Goal: Navigation & Orientation: Find specific page/section

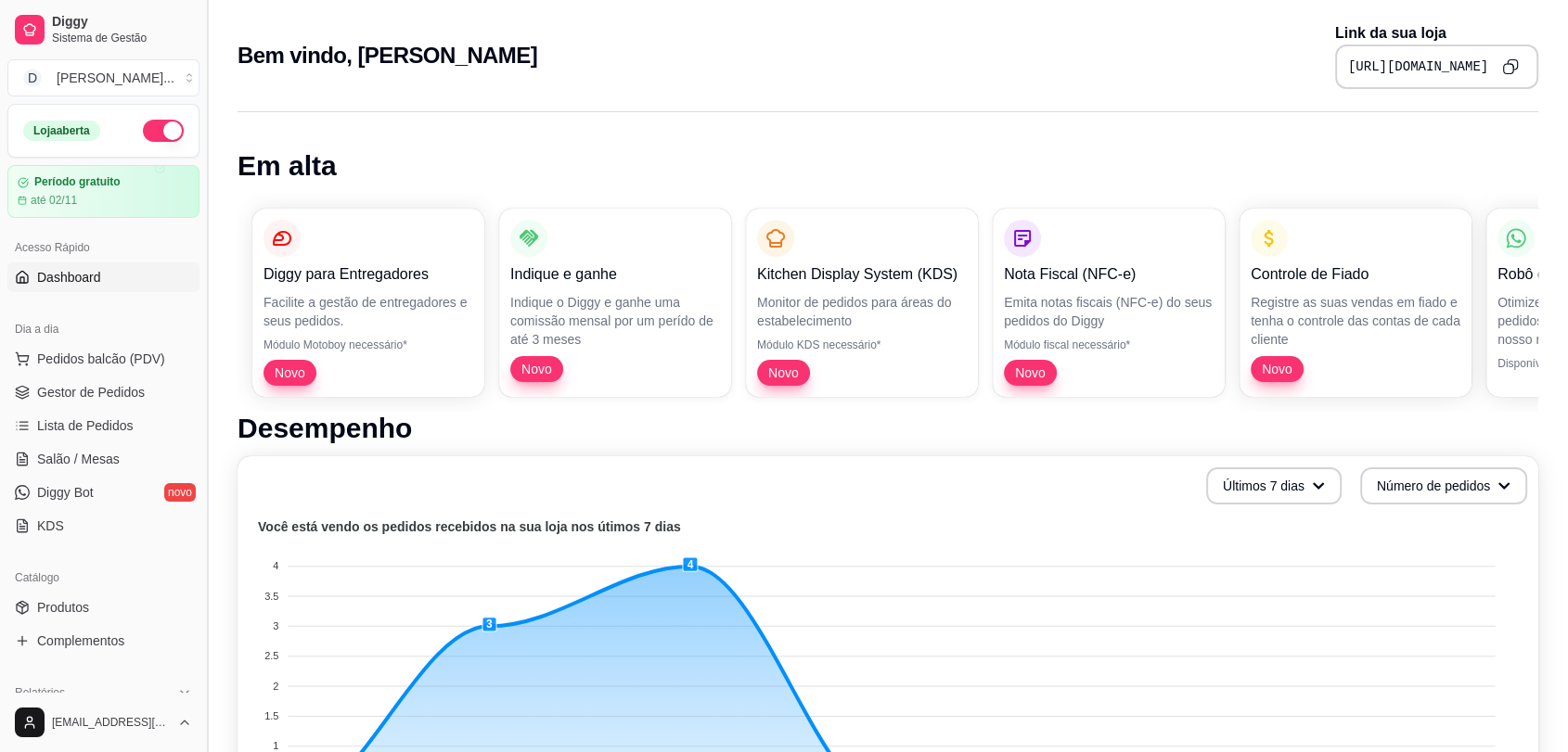
drag, startPoint x: 201, startPoint y: 308, endPoint x: 200, endPoint y: 364, distance: 56.0
click at [200, 364] on button "Toggle Sidebar" at bounding box center [207, 376] width 15 height 752
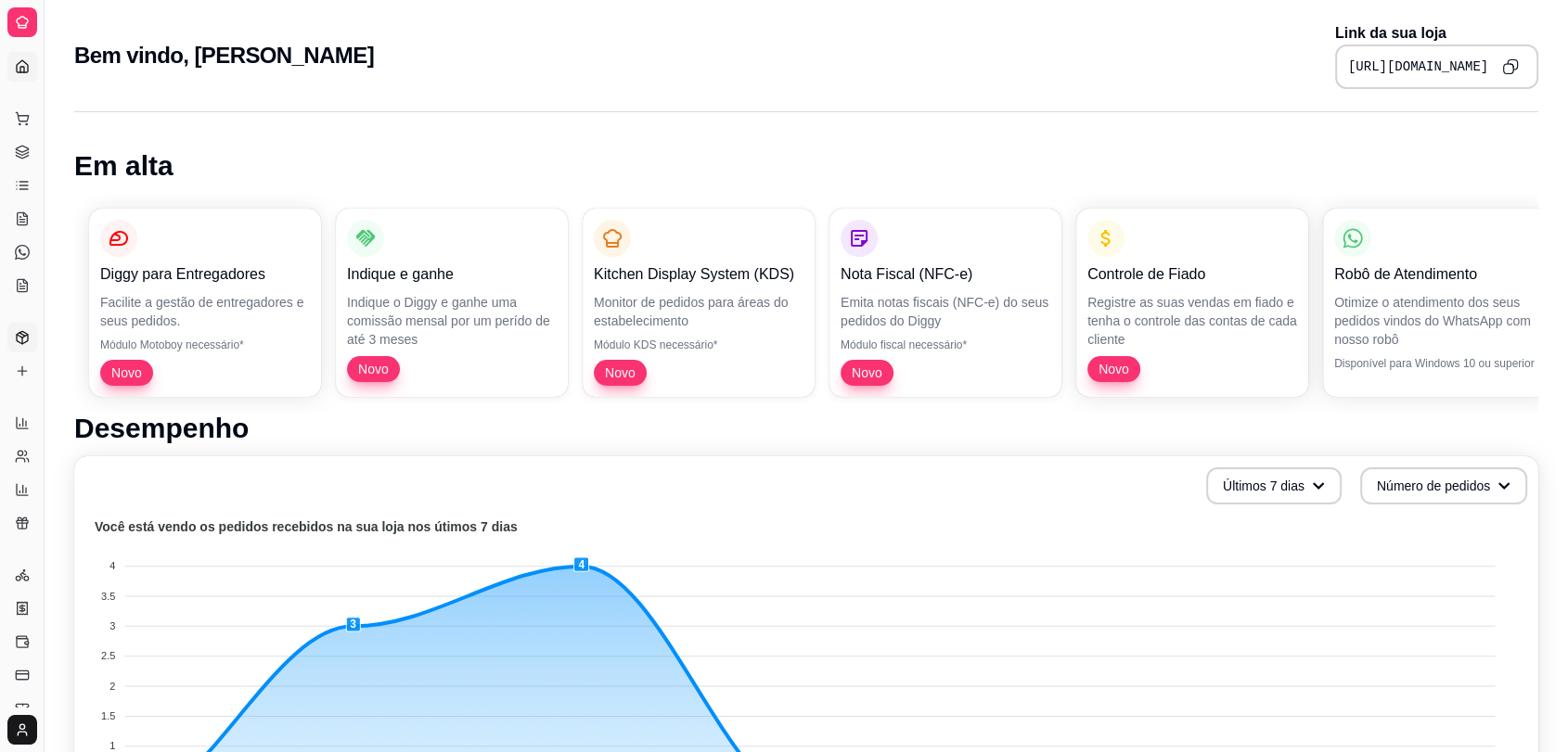
click at [23, 324] on link "Produtos" at bounding box center [22, 337] width 30 height 30
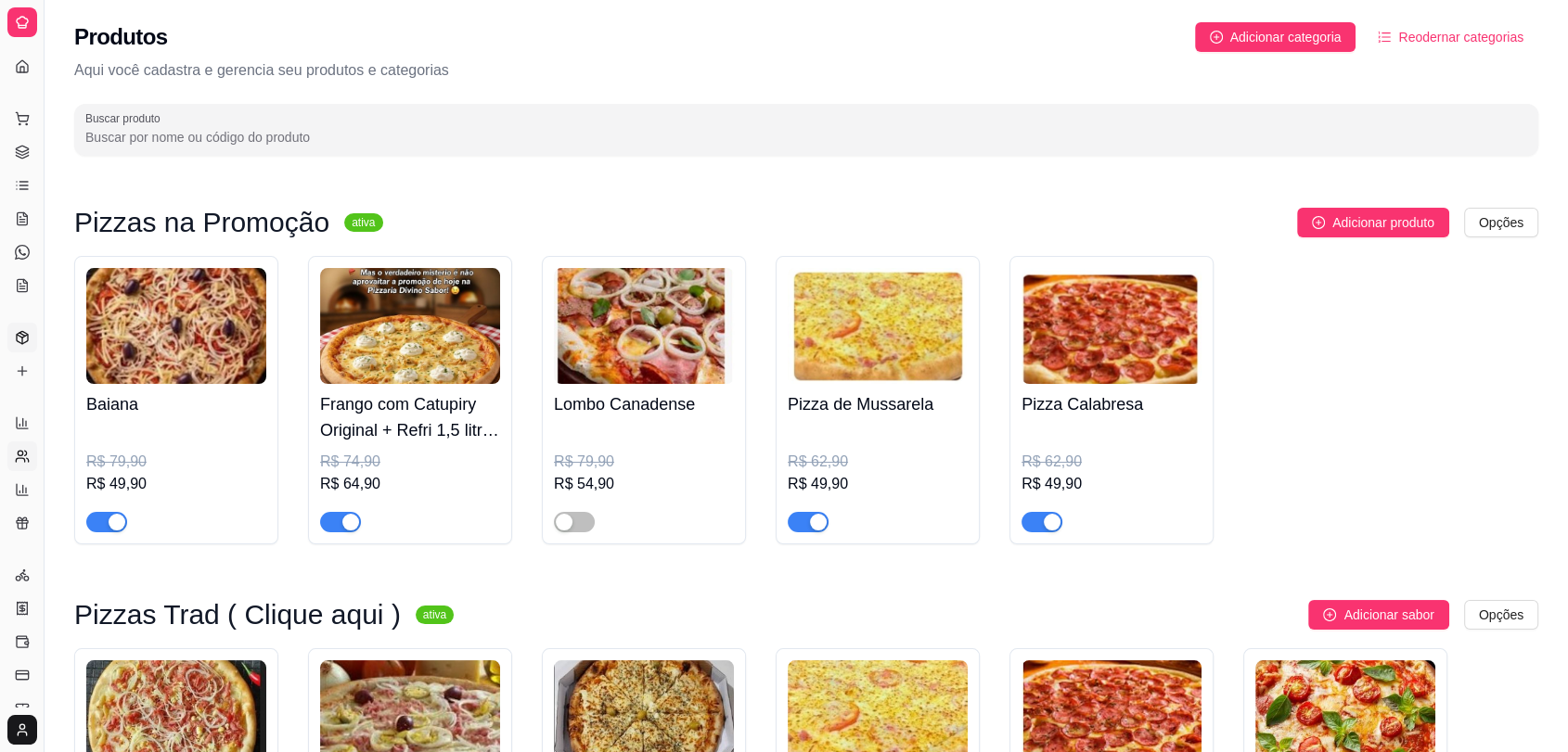
click at [21, 467] on link "Relatório de clientes" at bounding box center [22, 457] width 30 height 30
select select "30"
select select "HIGHEST_TOTAL_SPENT_WITH_ORDERS"
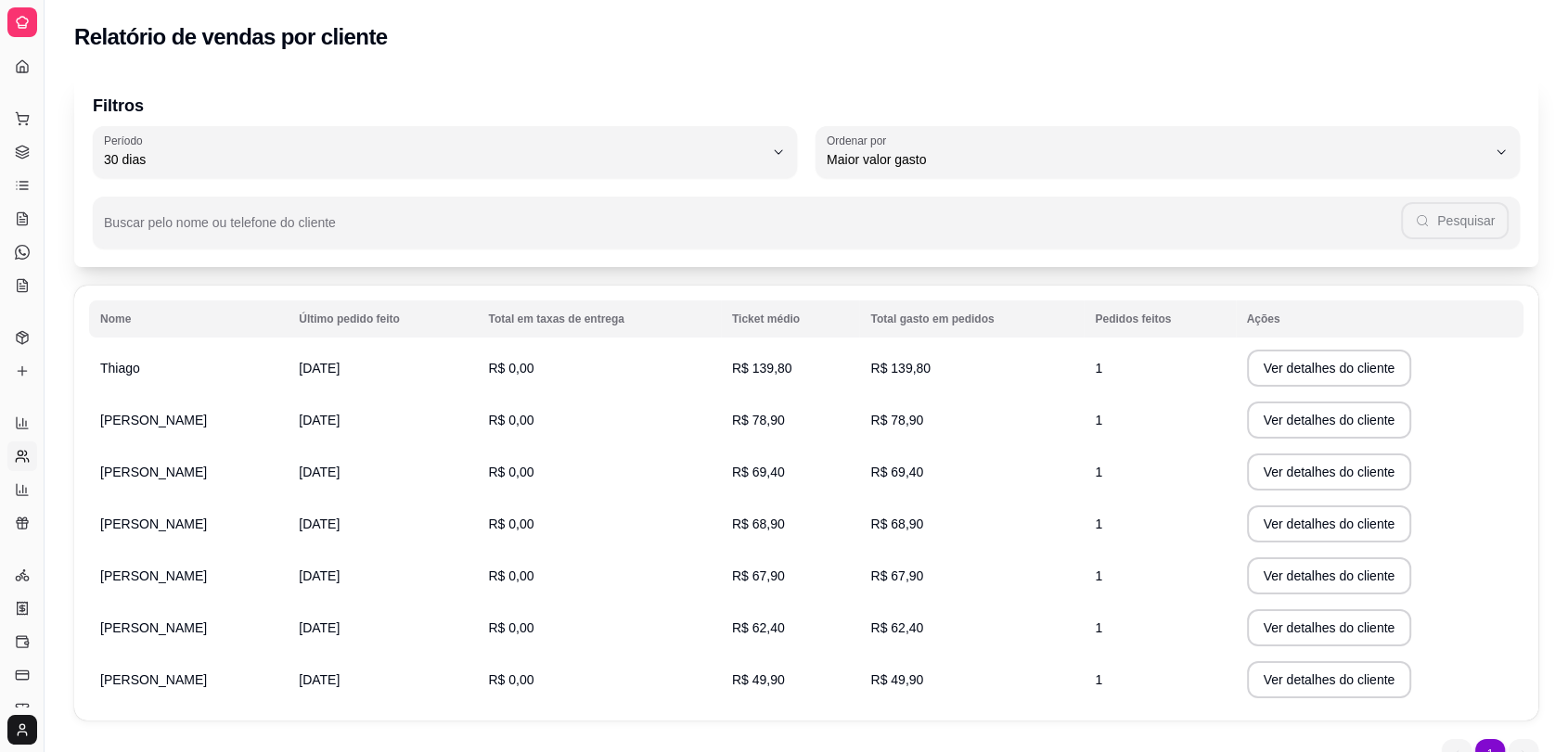
click at [21, 74] on div "Dia a dia" at bounding box center [21, 89] width 29 height 30
click at [24, 74] on div "Dia a dia" at bounding box center [21, 89] width 29 height 30
click at [15, 62] on icon at bounding box center [22, 67] width 15 height 15
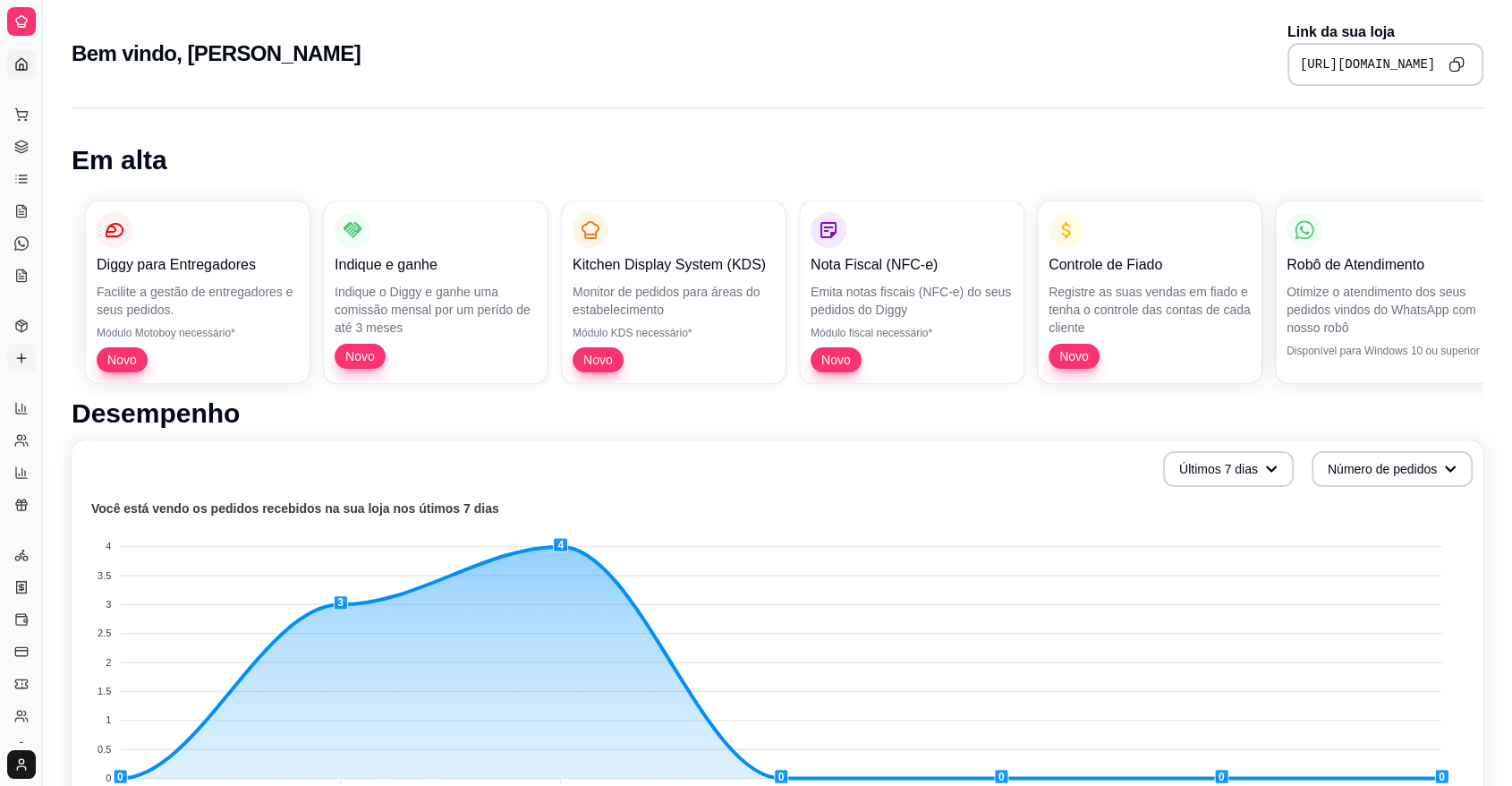
click at [15, 354] on icon at bounding box center [22, 358] width 14 height 14
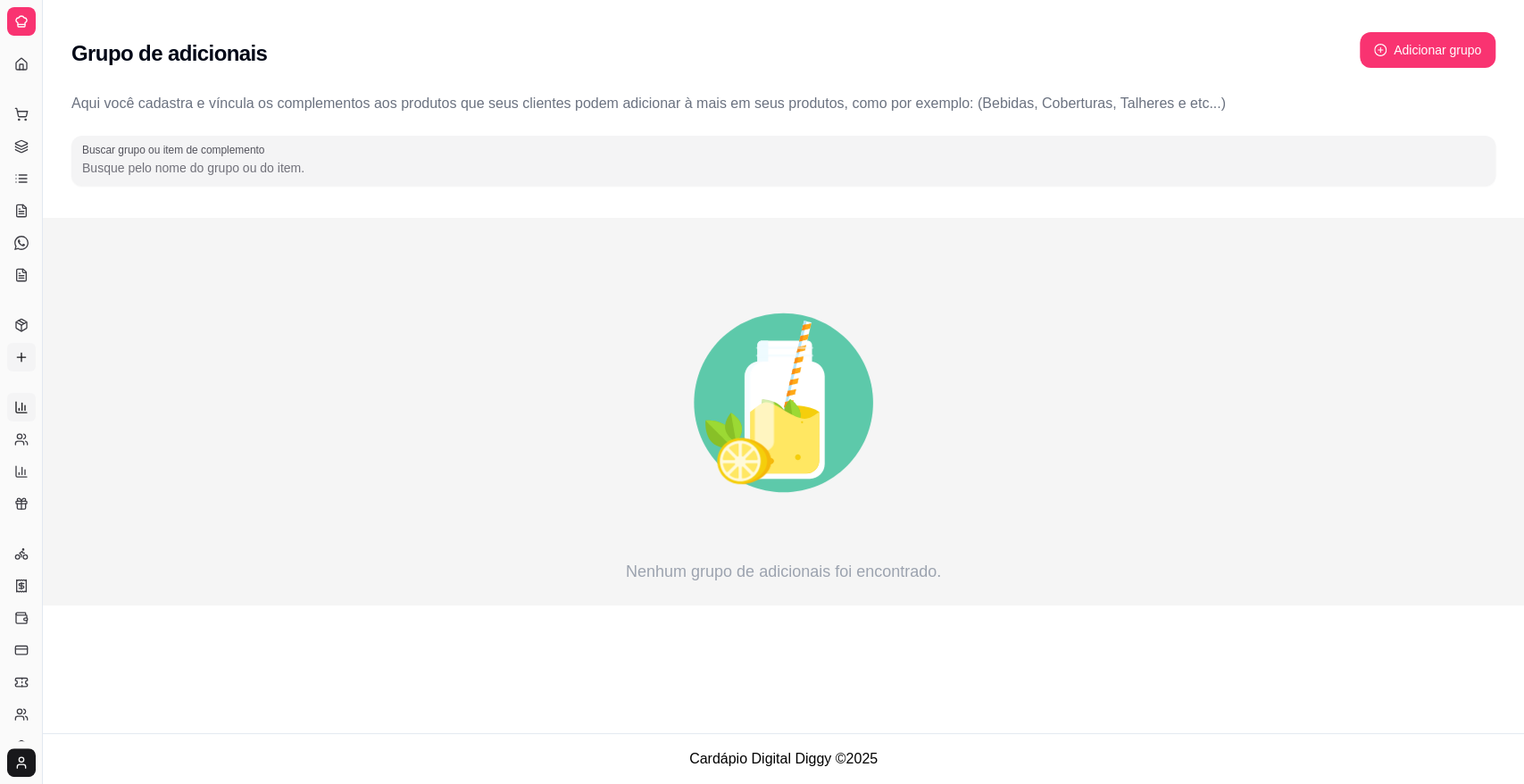
click at [18, 404] on icon at bounding box center [22, 407] width 14 height 14
select select "ALL"
select select "0"
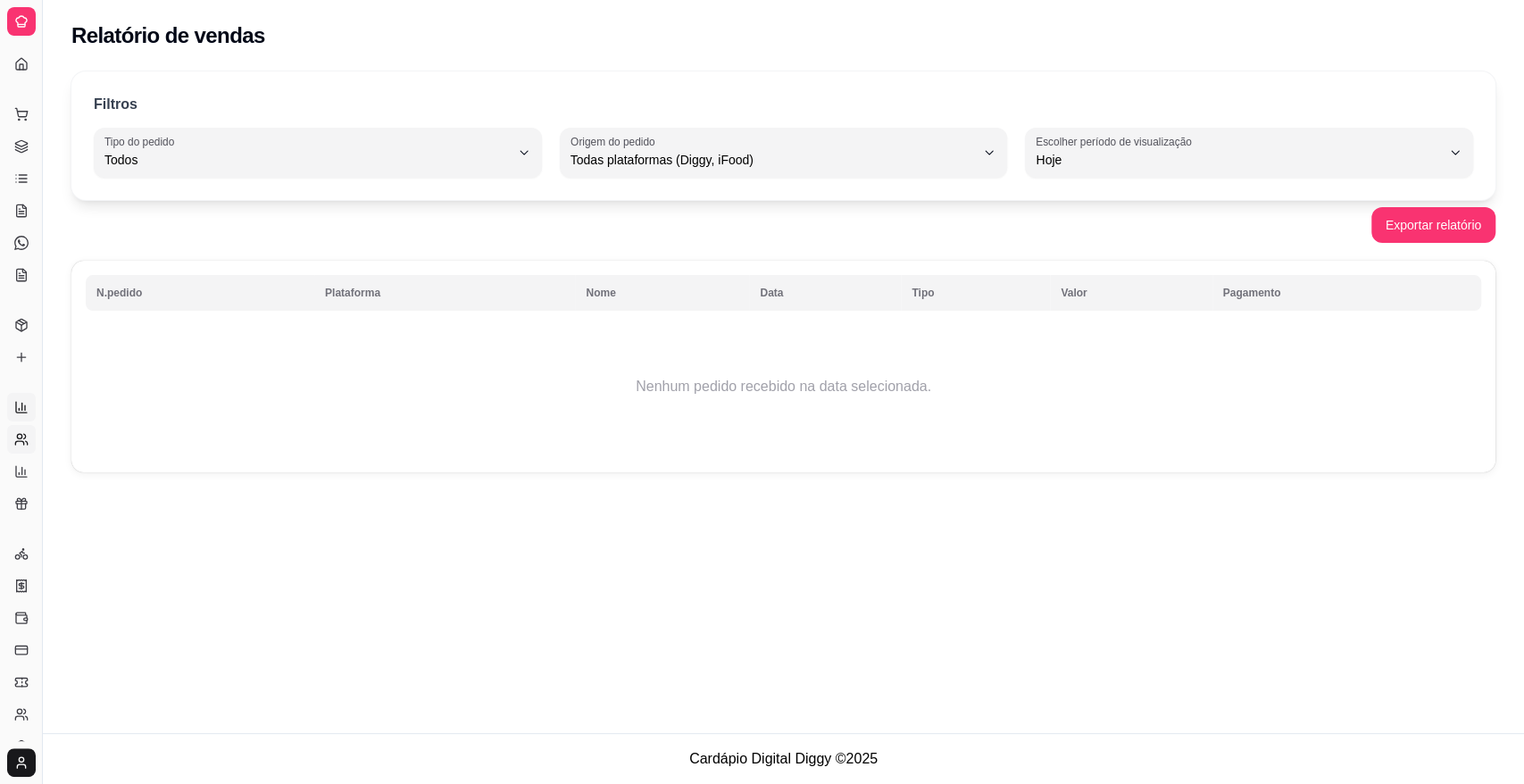
click at [17, 438] on icon at bounding box center [22, 439] width 14 height 14
select select "30"
select select "HIGHEST_TOTAL_SPENT_WITH_ORDERS"
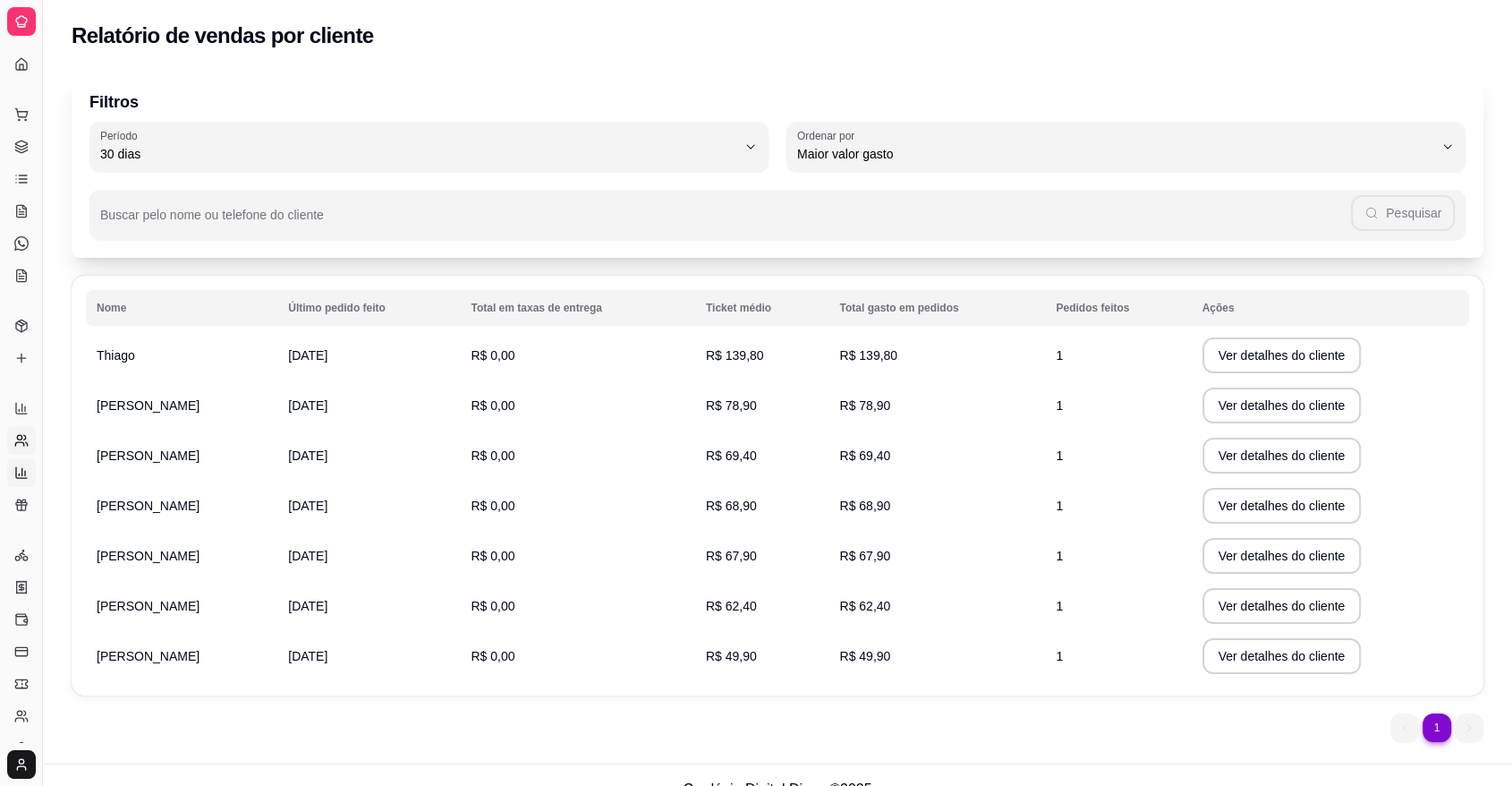
click at [20, 483] on link "Relatório de mesas" at bounding box center [22, 472] width 29 height 29
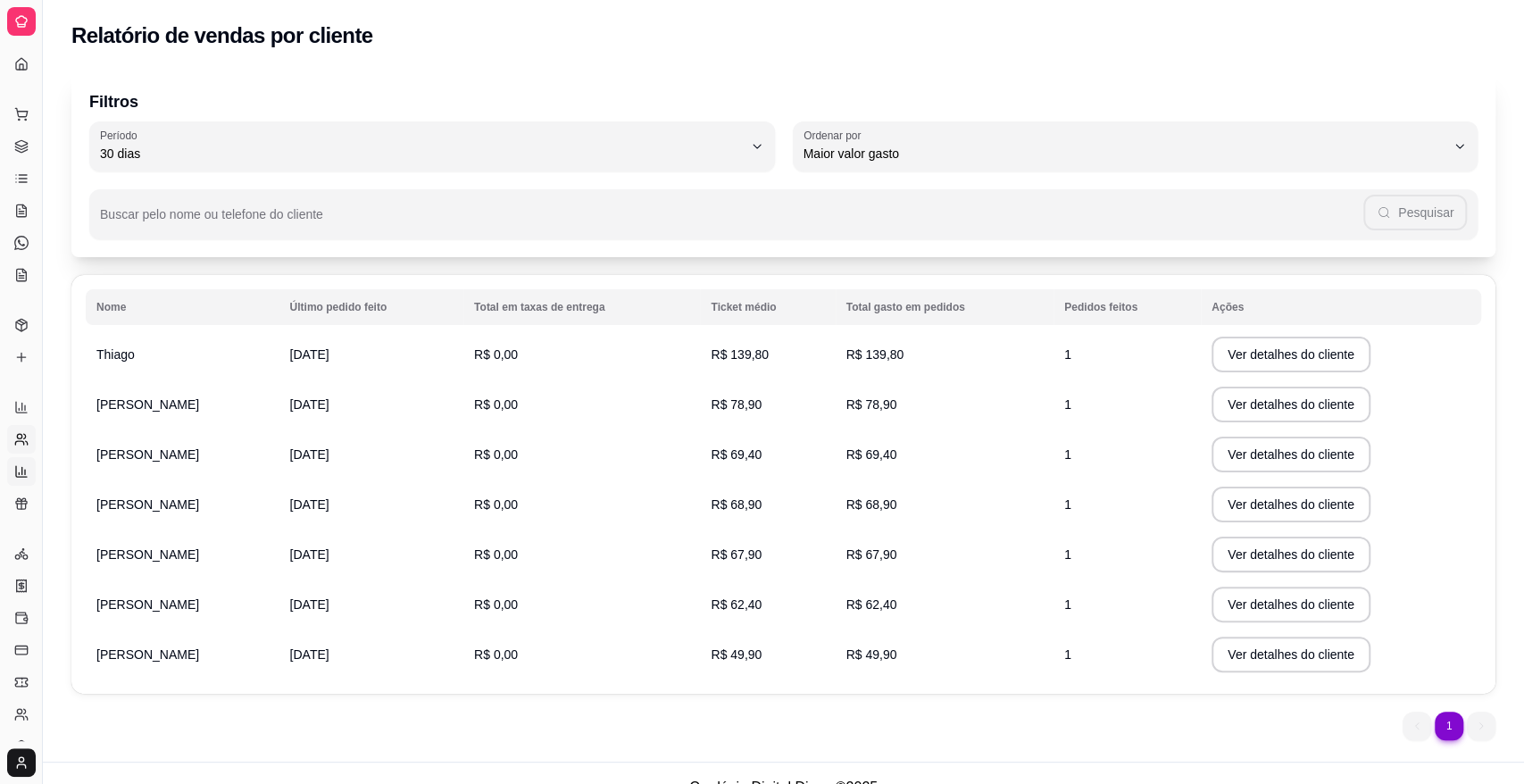
select select "TOTAL_OF_ORDERS"
select select "7"
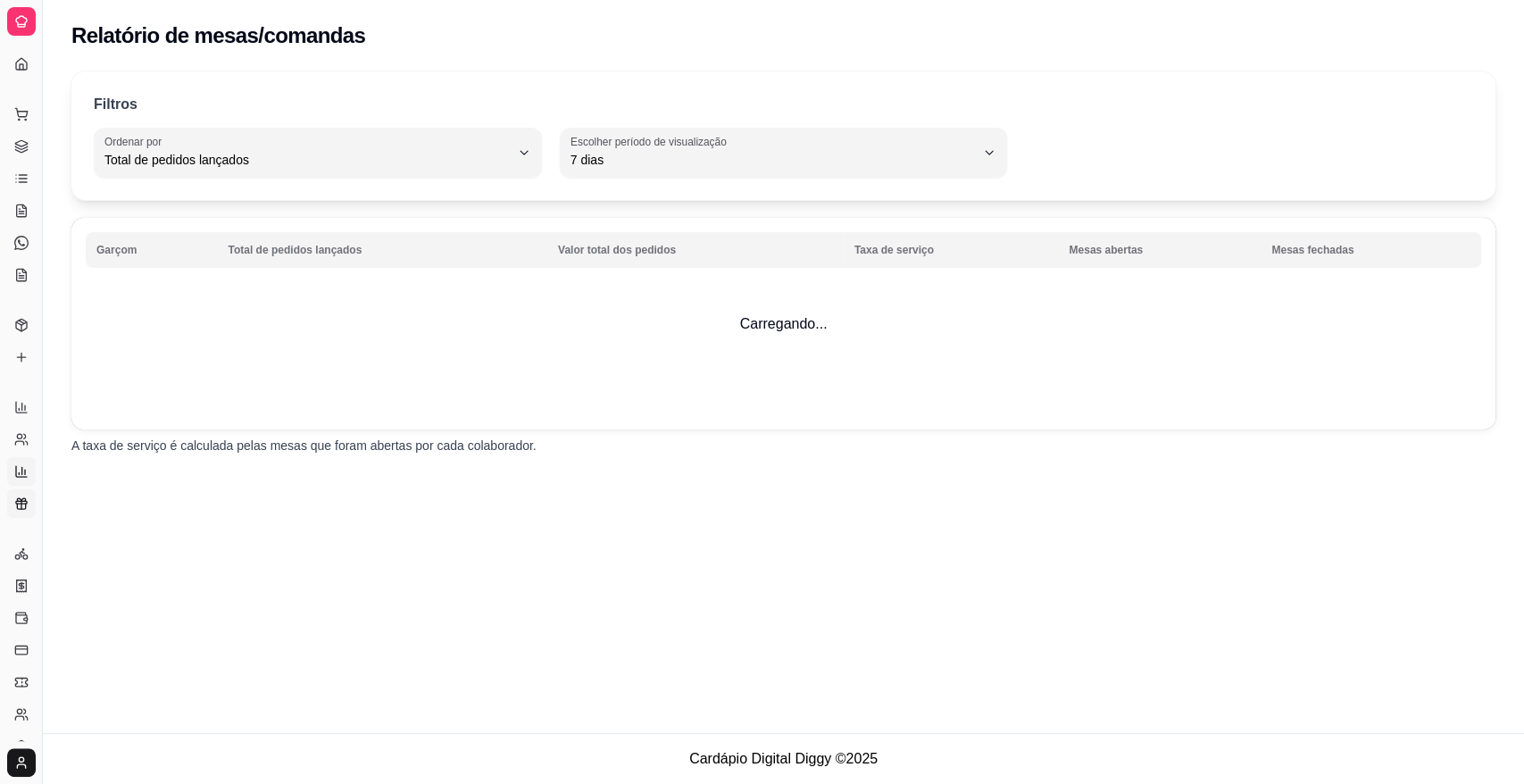
click at [20, 499] on icon at bounding box center [22, 503] width 14 height 14
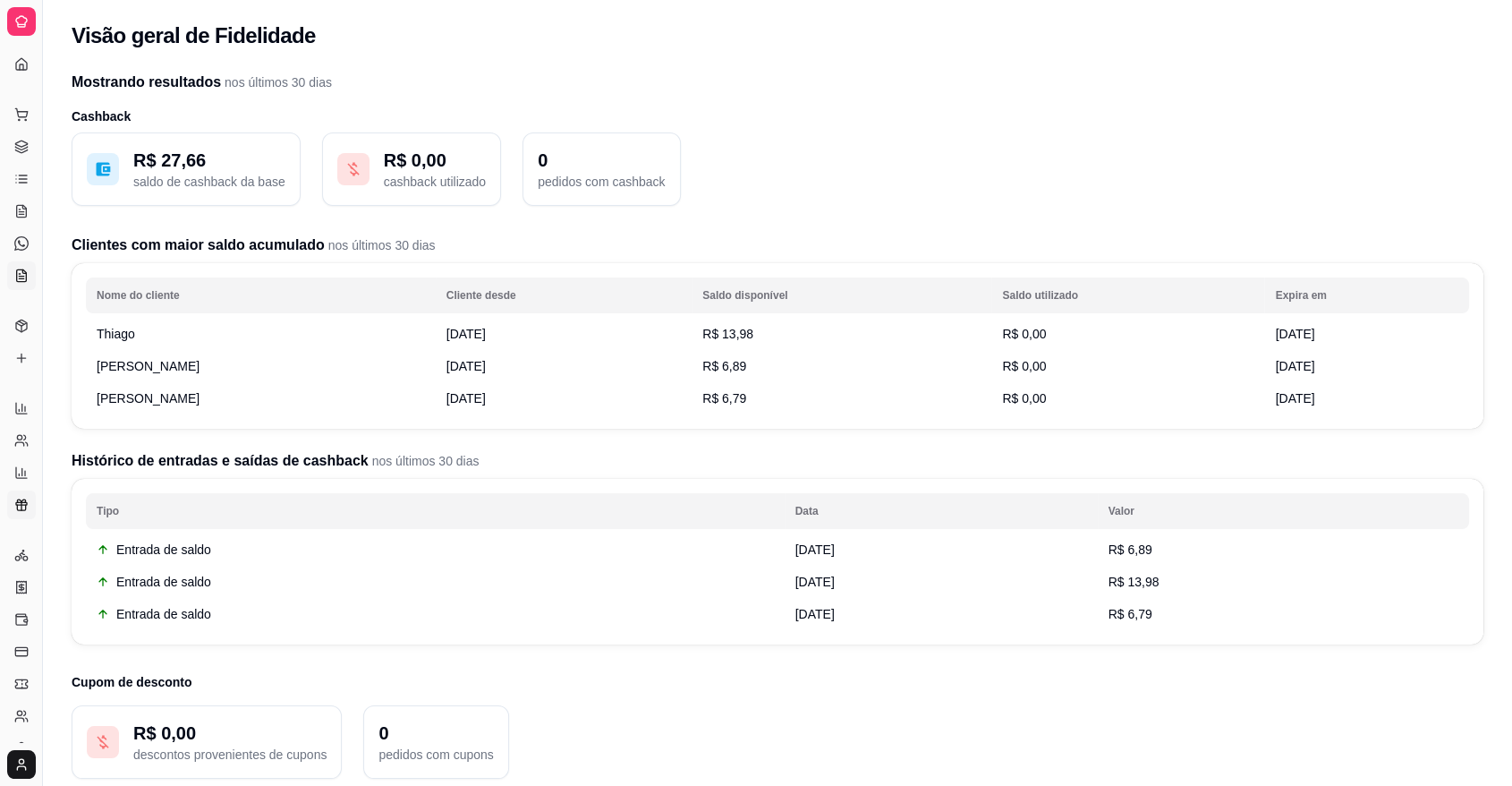
click at [22, 265] on link "KDS" at bounding box center [22, 276] width 29 height 29
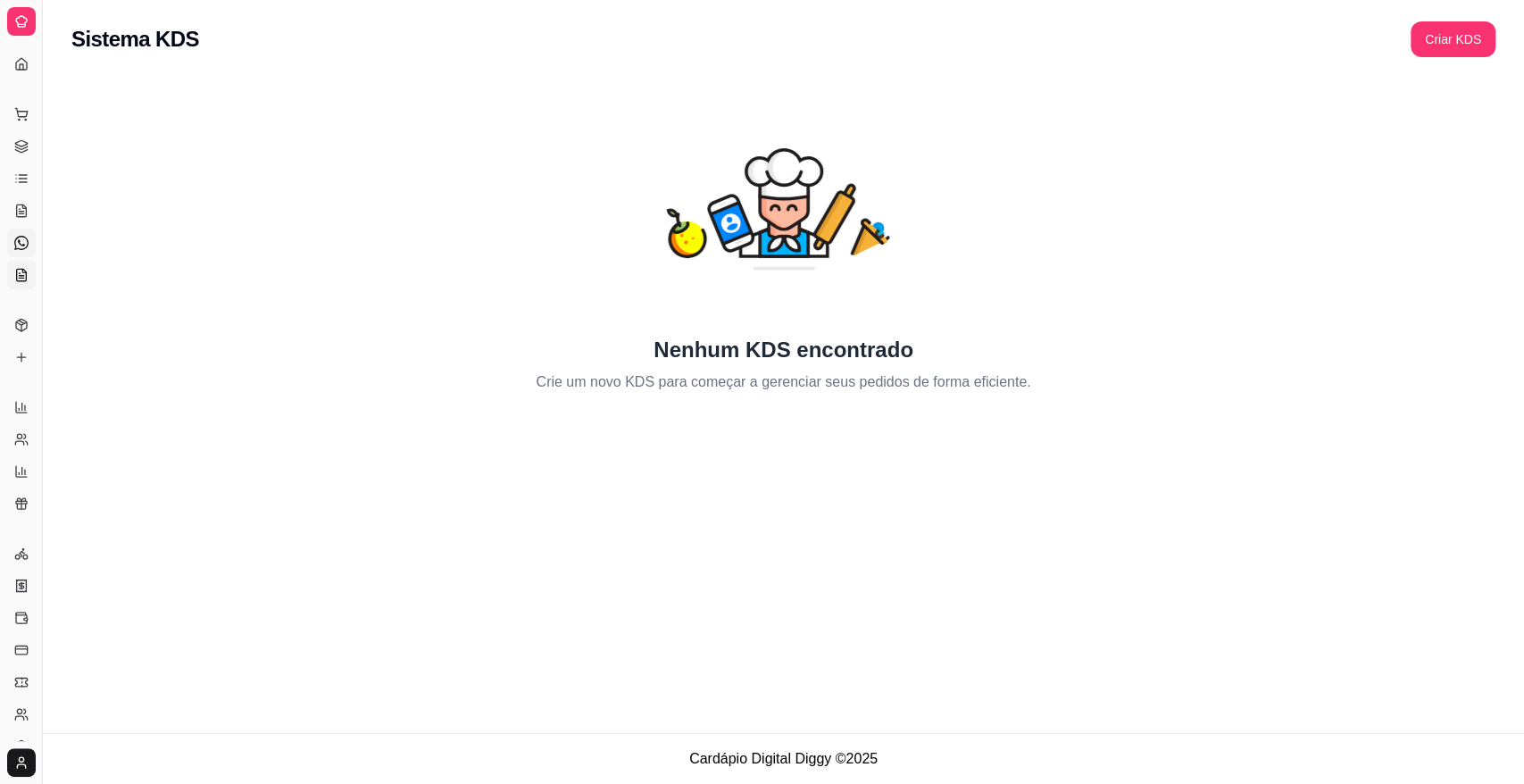
click at [25, 237] on icon at bounding box center [22, 243] width 14 height 14
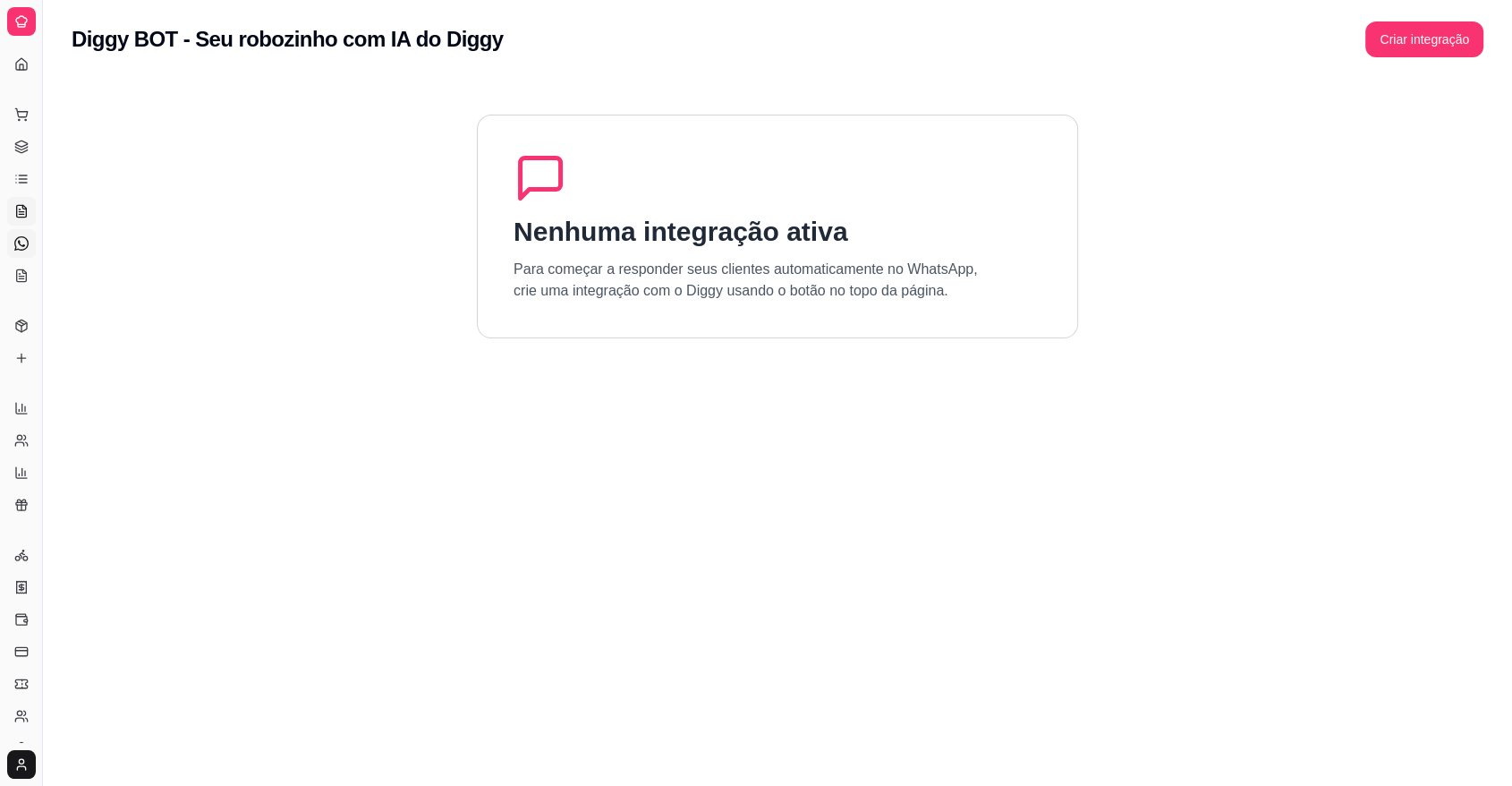
click at [22, 214] on icon at bounding box center [21, 214] width 5 height 0
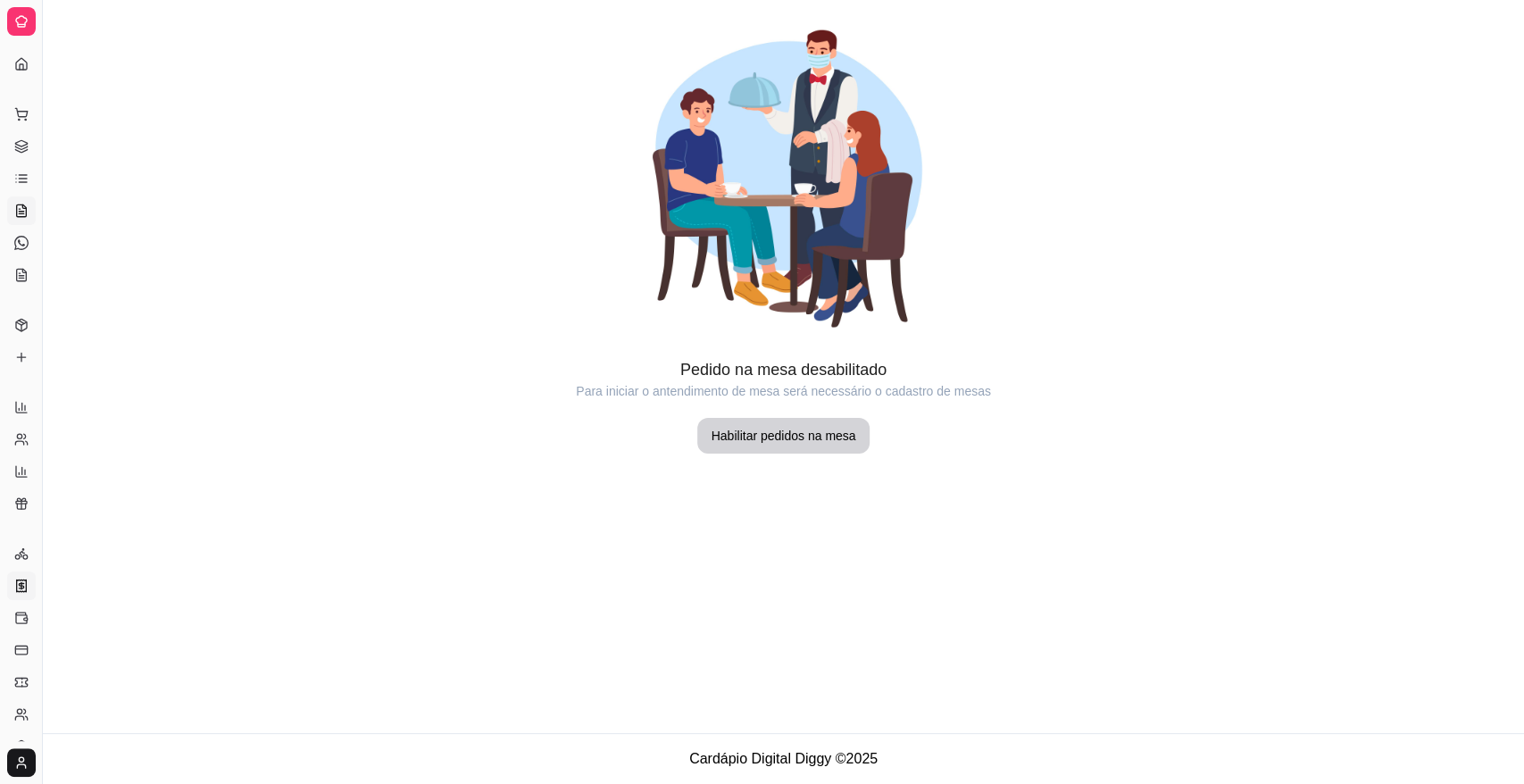
click at [17, 598] on link "Nota Fiscal (NFC-e)" at bounding box center [22, 585] width 29 height 29
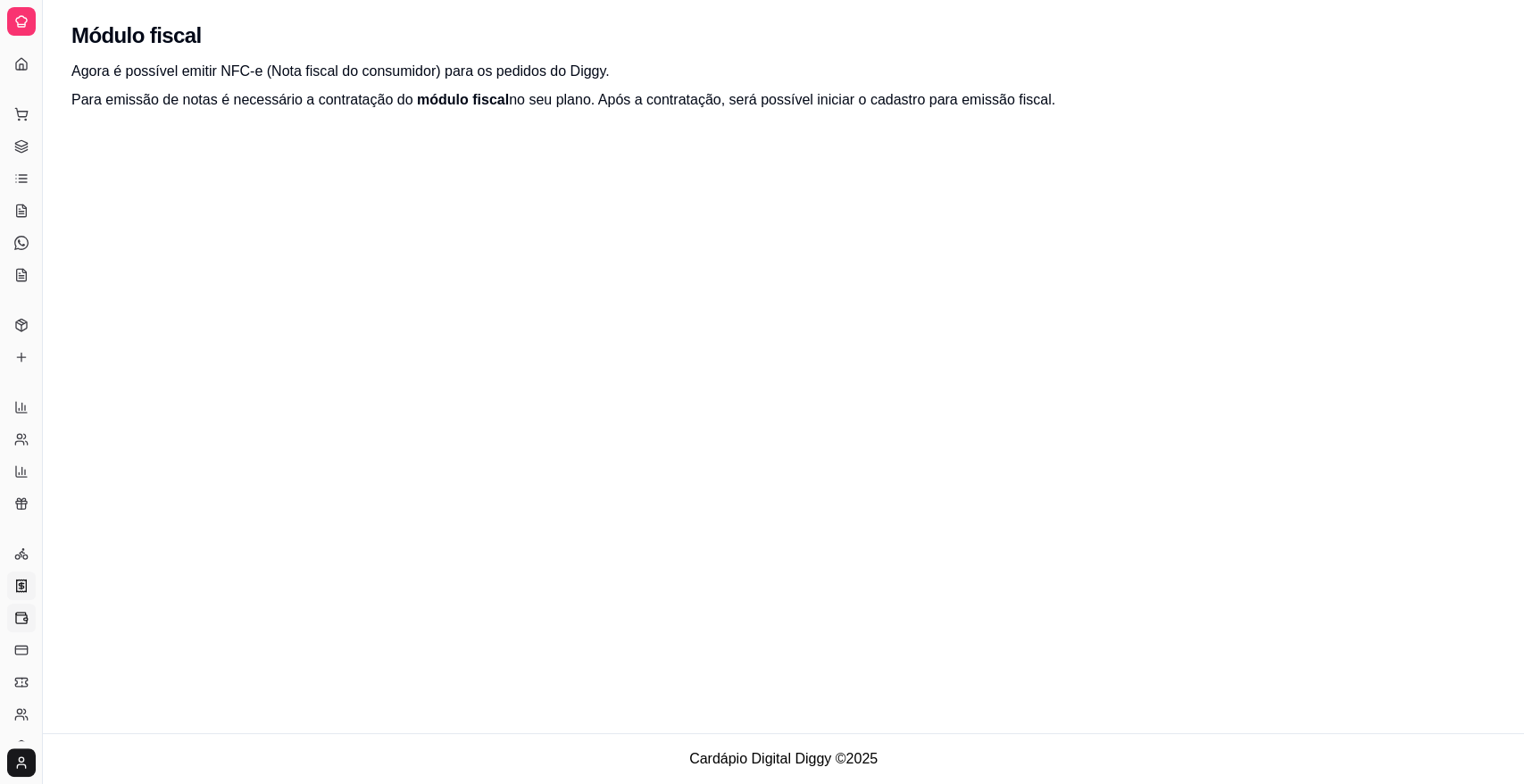
click at [17, 622] on icon at bounding box center [22, 618] width 11 height 10
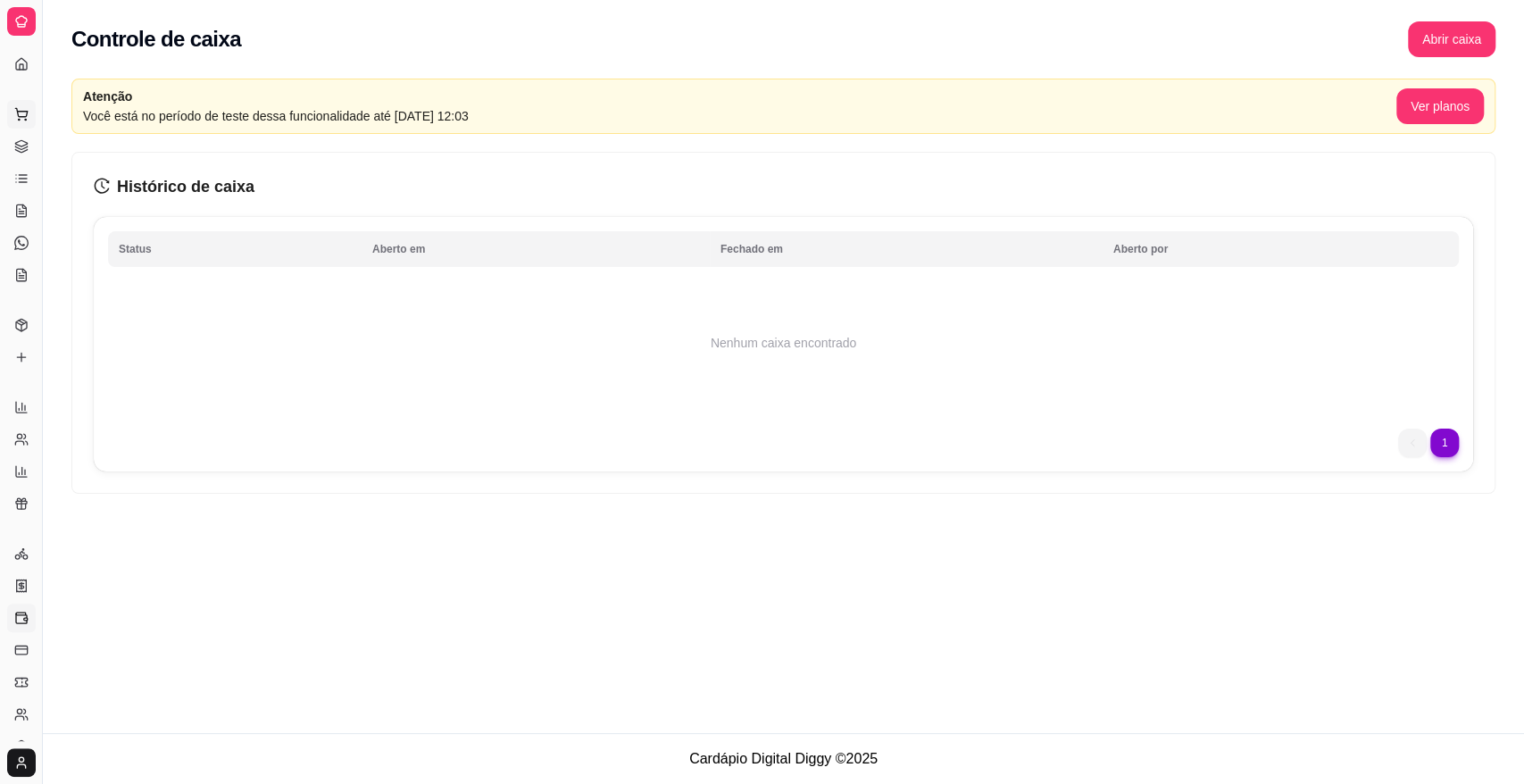
click at [22, 118] on icon at bounding box center [22, 114] width 14 height 14
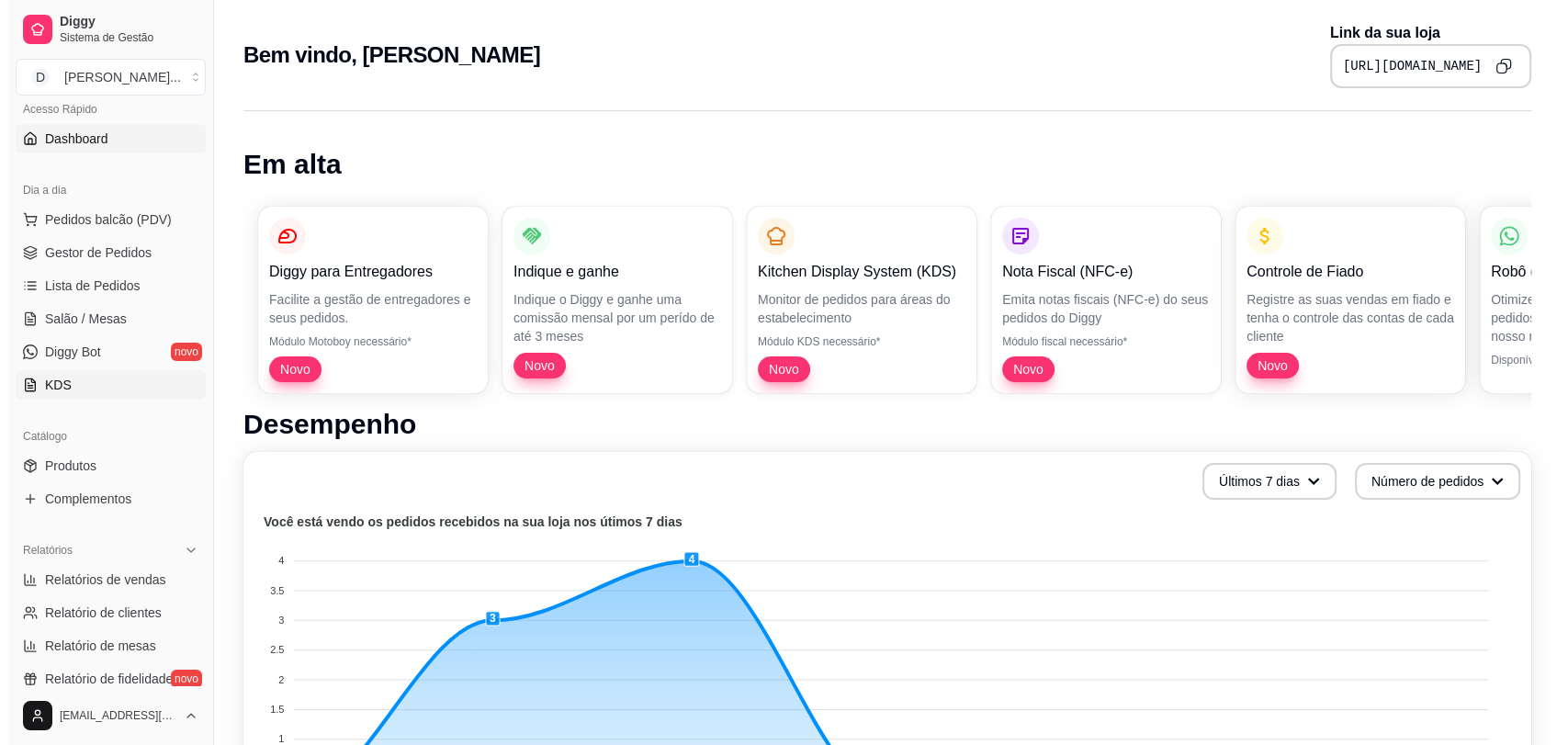
scroll to position [102, 0]
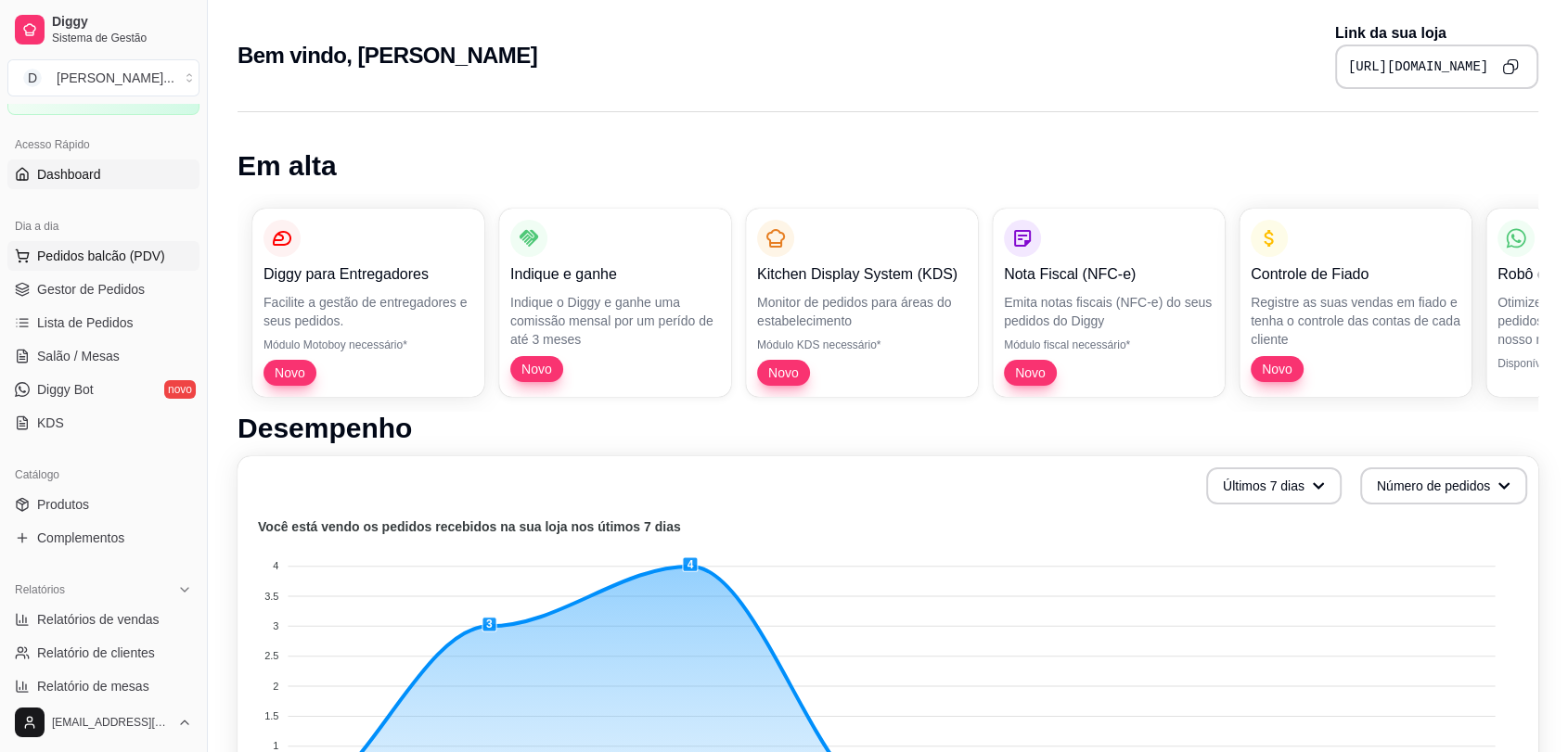
click at [102, 253] on span "Pedidos balcão (PDV)" at bounding box center [101, 256] width 128 height 19
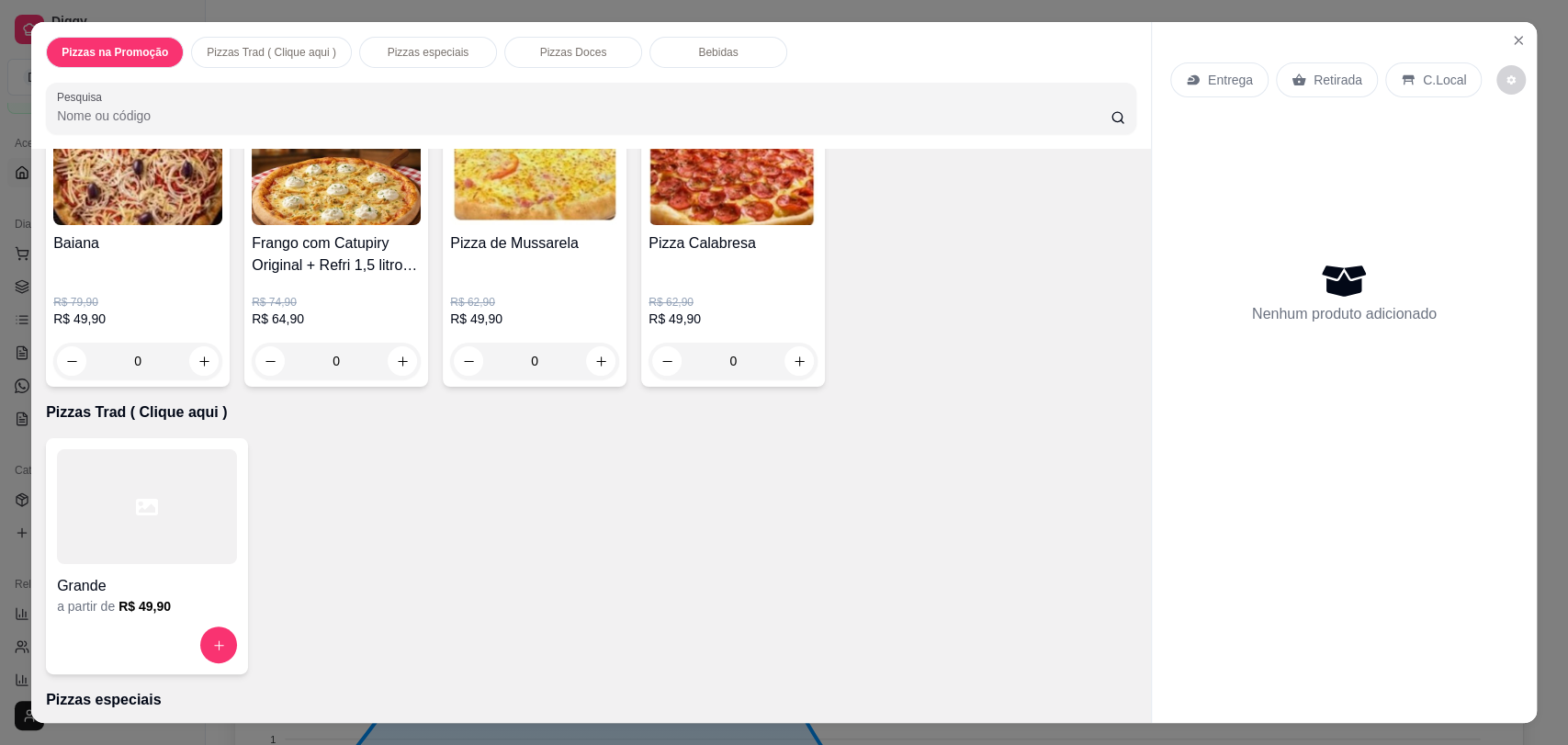
scroll to position [306, 0]
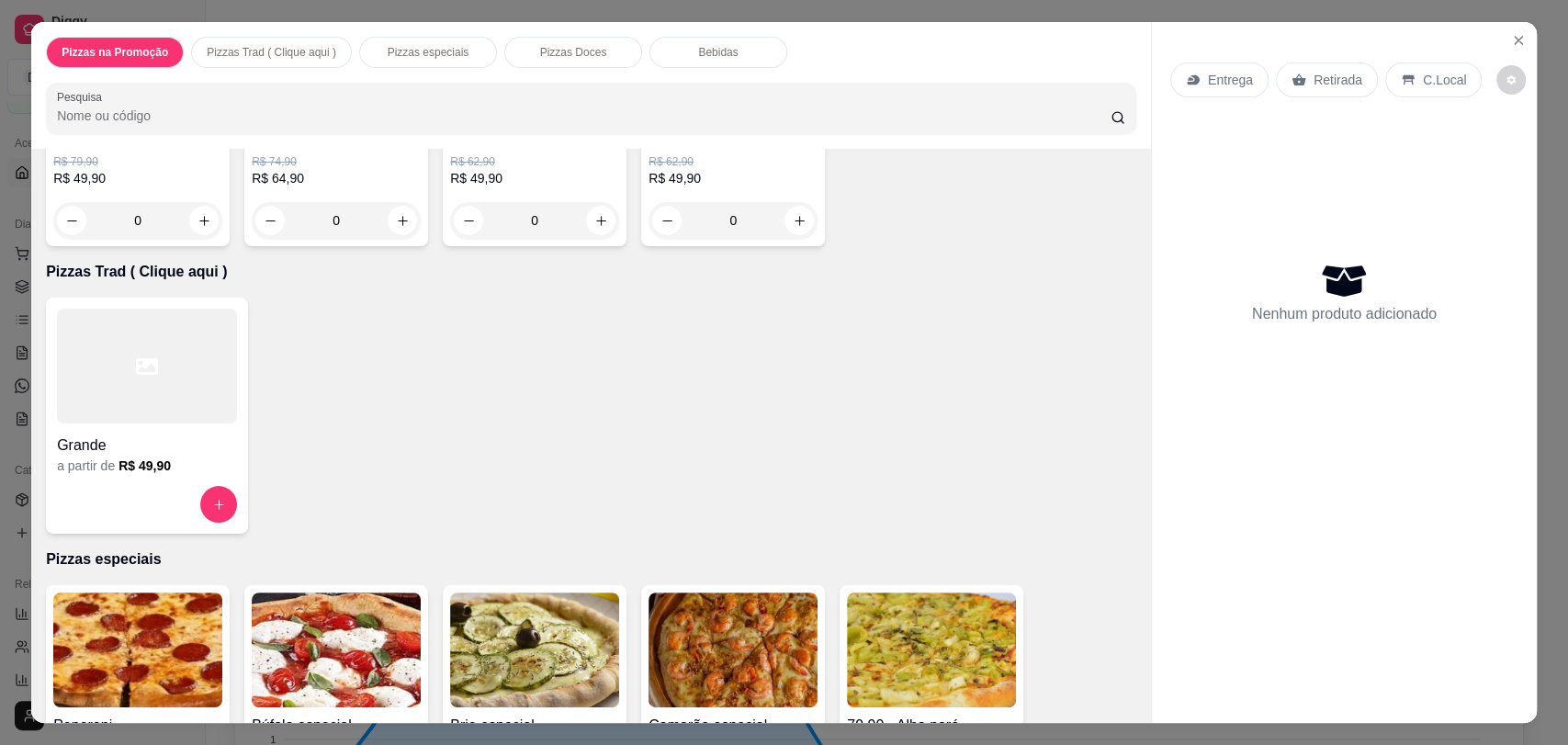
click at [187, 379] on div at bounding box center [147, 366] width 180 height 115
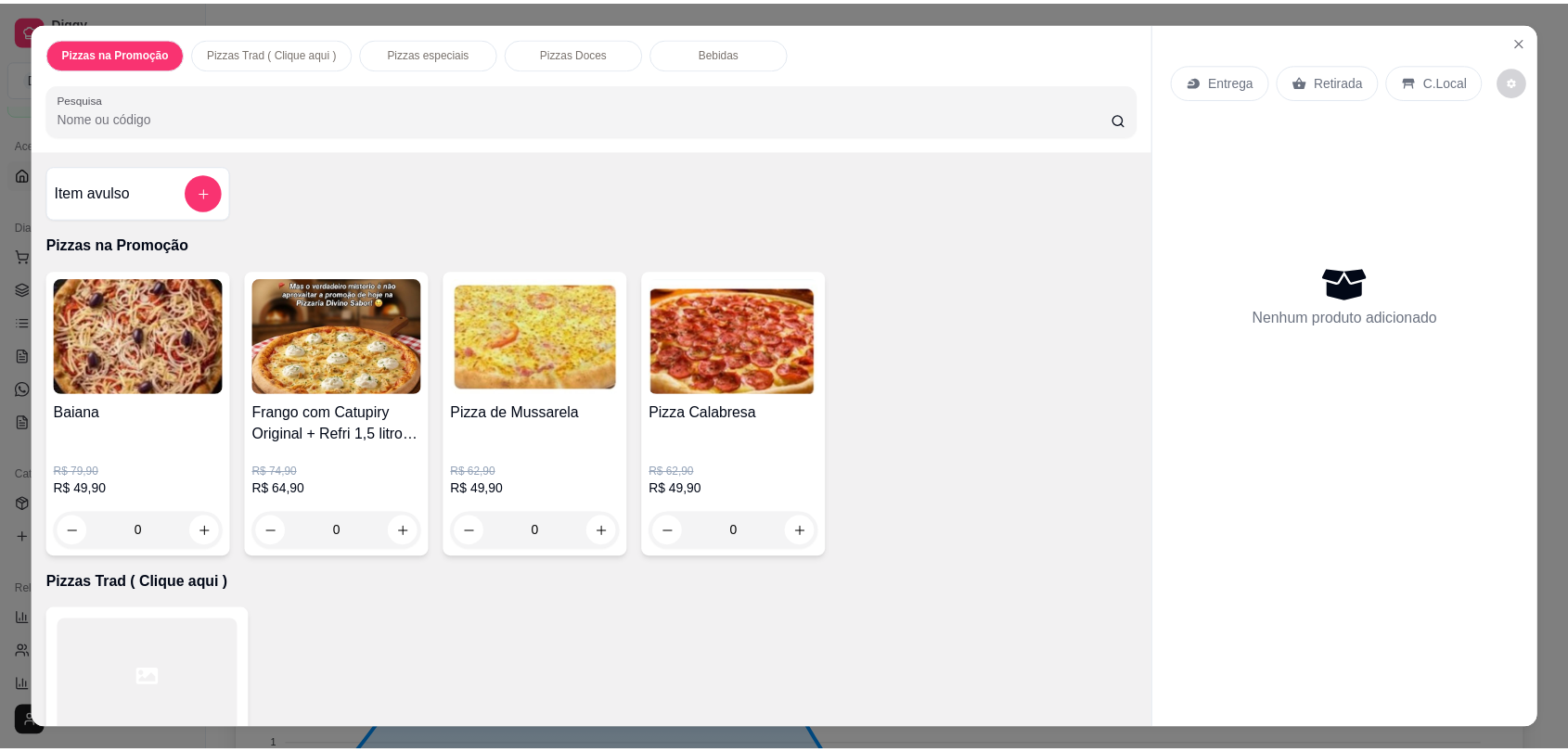
scroll to position [0, 0]
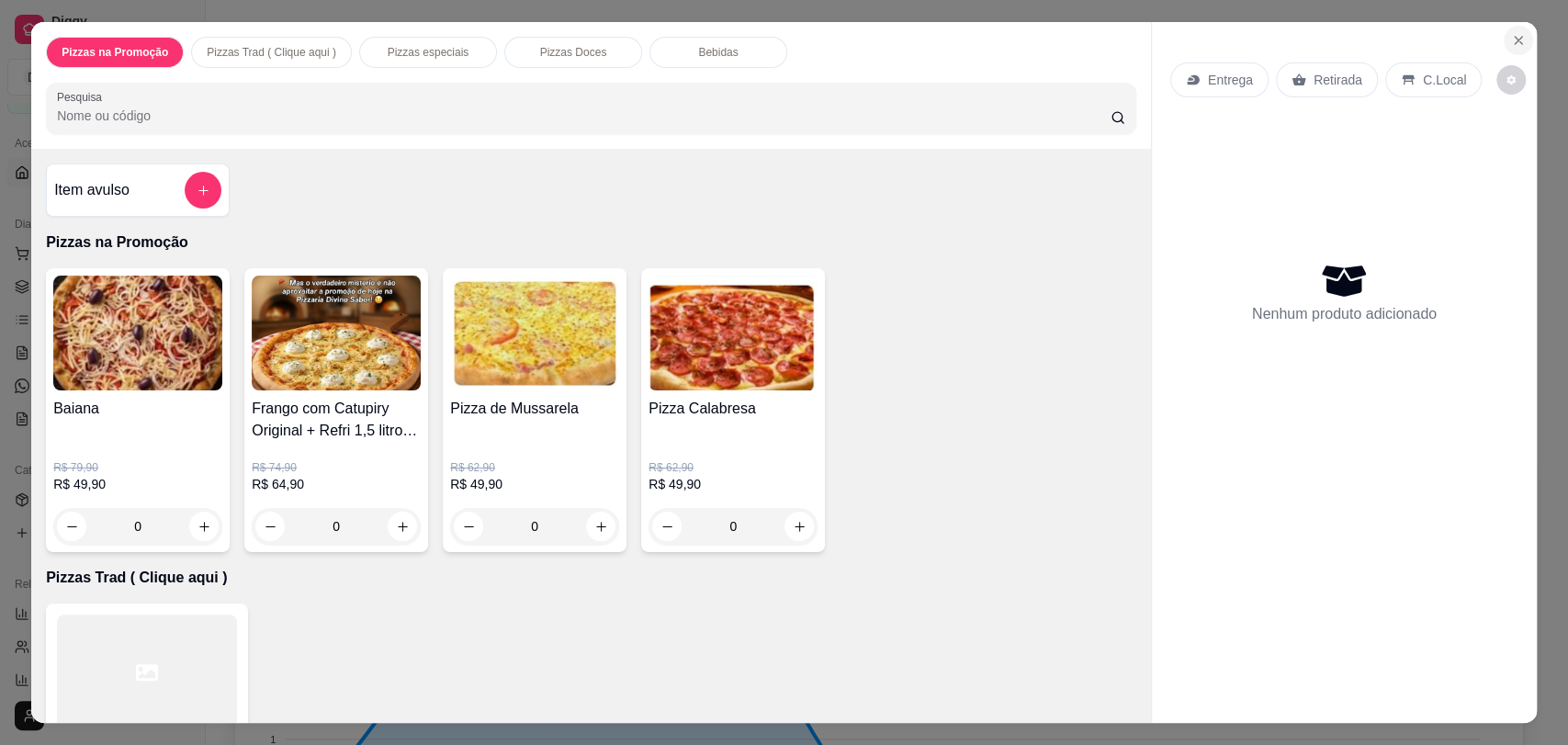
click at [1514, 43] on icon "Close" at bounding box center [1518, 41] width 7 height 7
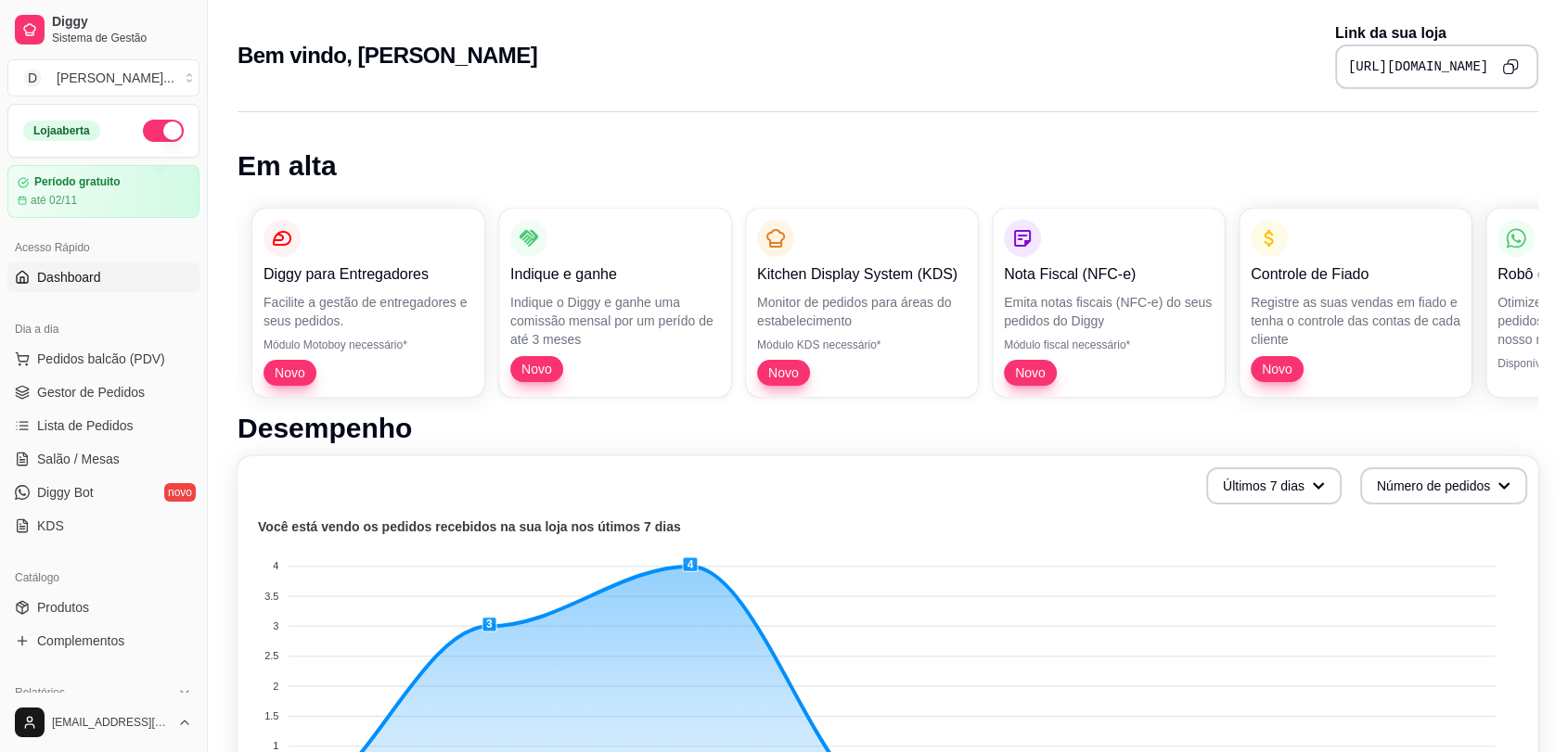
click at [1516, 62] on icon "Copy to clipboard" at bounding box center [1510, 67] width 17 height 17
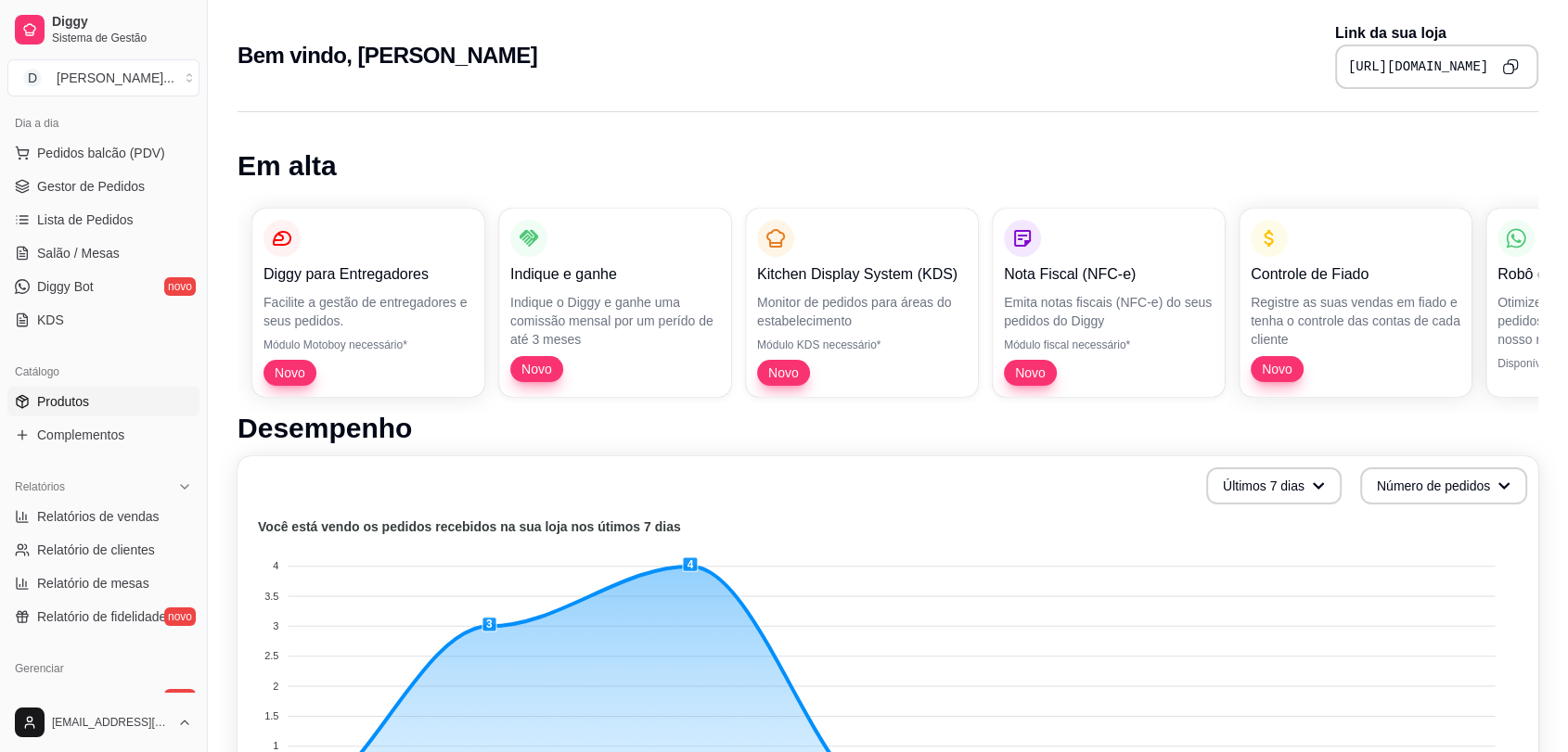
click at [68, 392] on span "Produtos" at bounding box center [64, 402] width 52 height 19
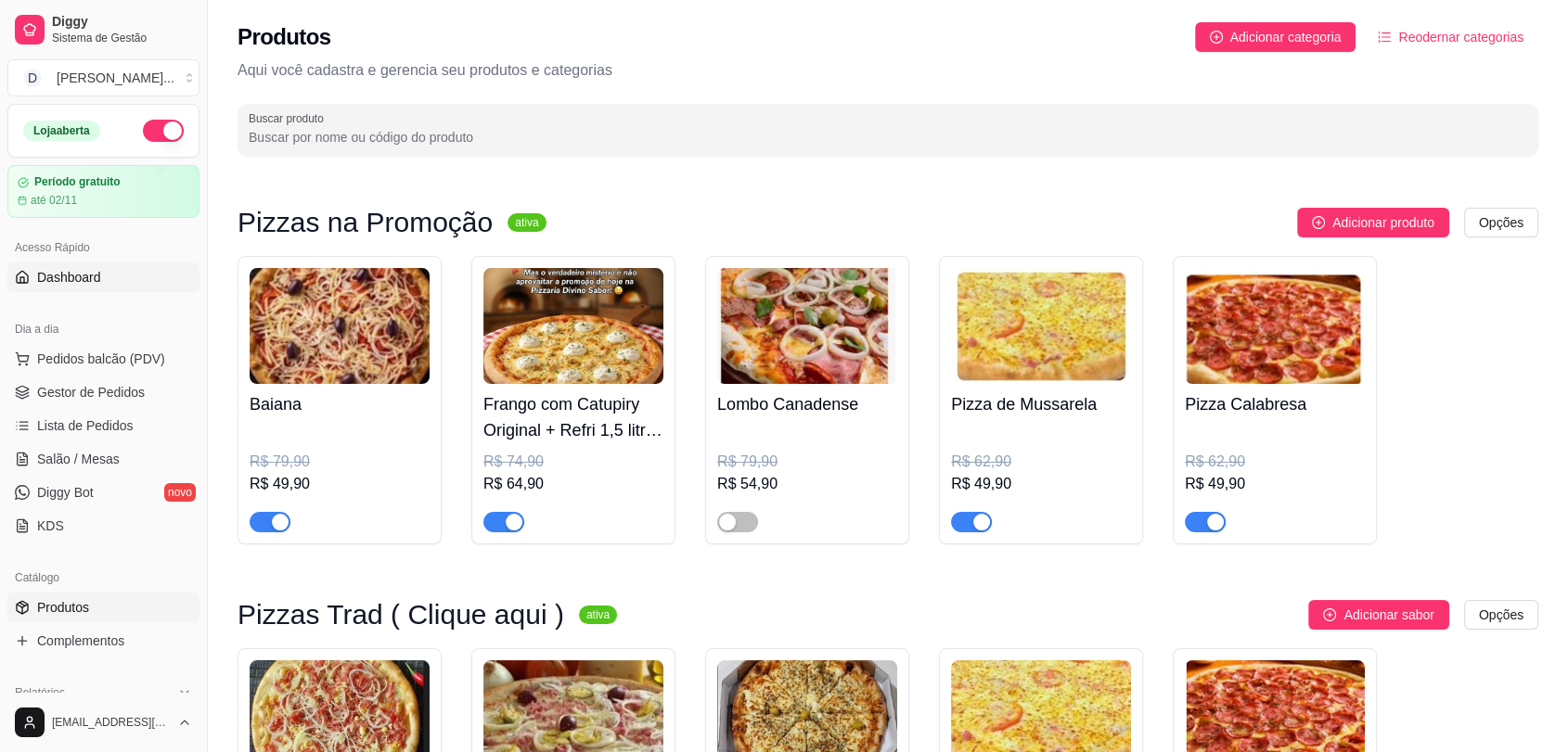
click at [76, 275] on span "Dashboard" at bounding box center [69, 277] width 64 height 19
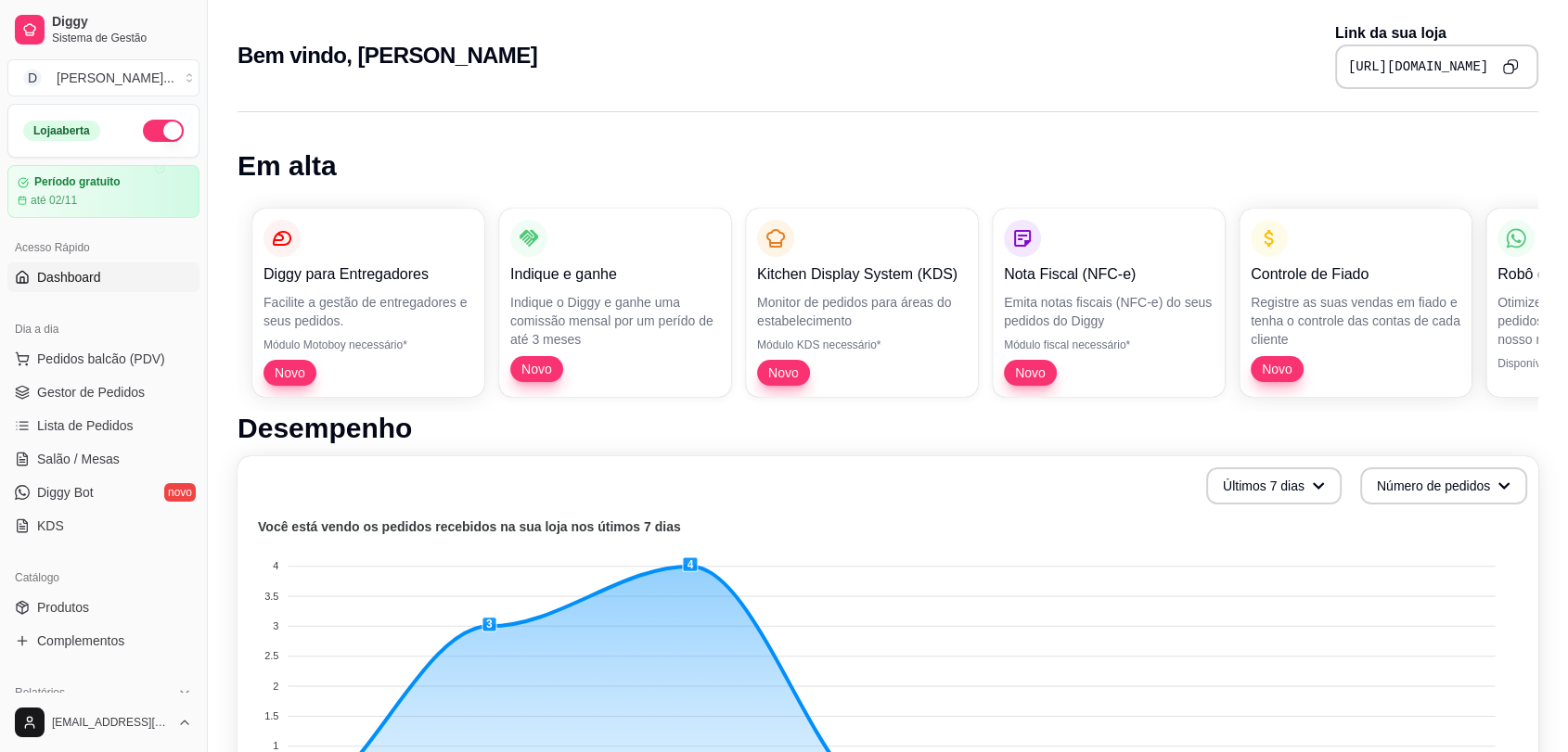
click at [1512, 67] on icon "Copy to clipboard" at bounding box center [1509, 66] width 16 height 16
click at [1515, 69] on icon "Copy to clipboard" at bounding box center [1510, 67] width 17 height 17
click at [1510, 64] on icon "Copy to clipboard" at bounding box center [1510, 67] width 17 height 17
